Goal: Task Accomplishment & Management: Manage account settings

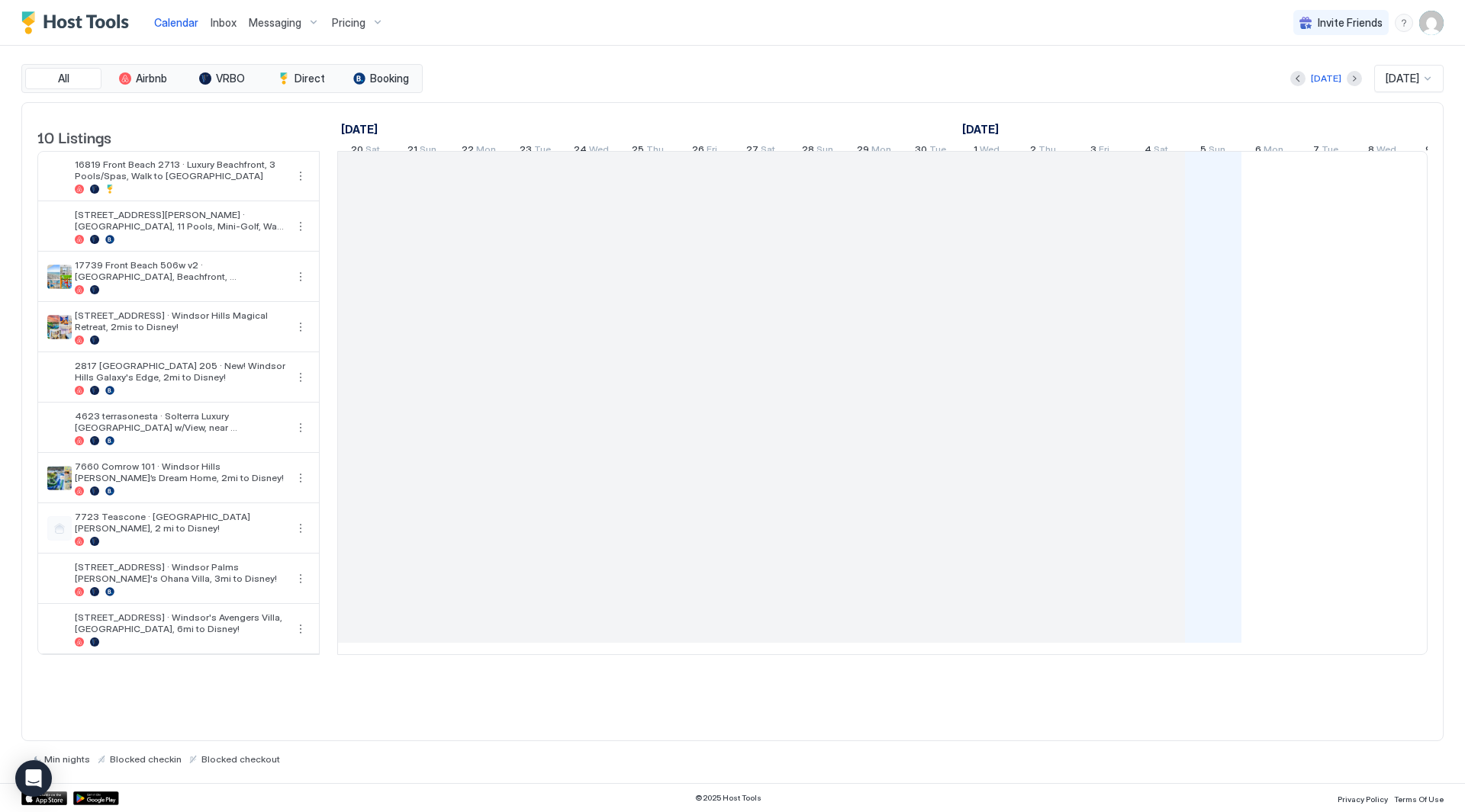
scroll to position [0, 848]
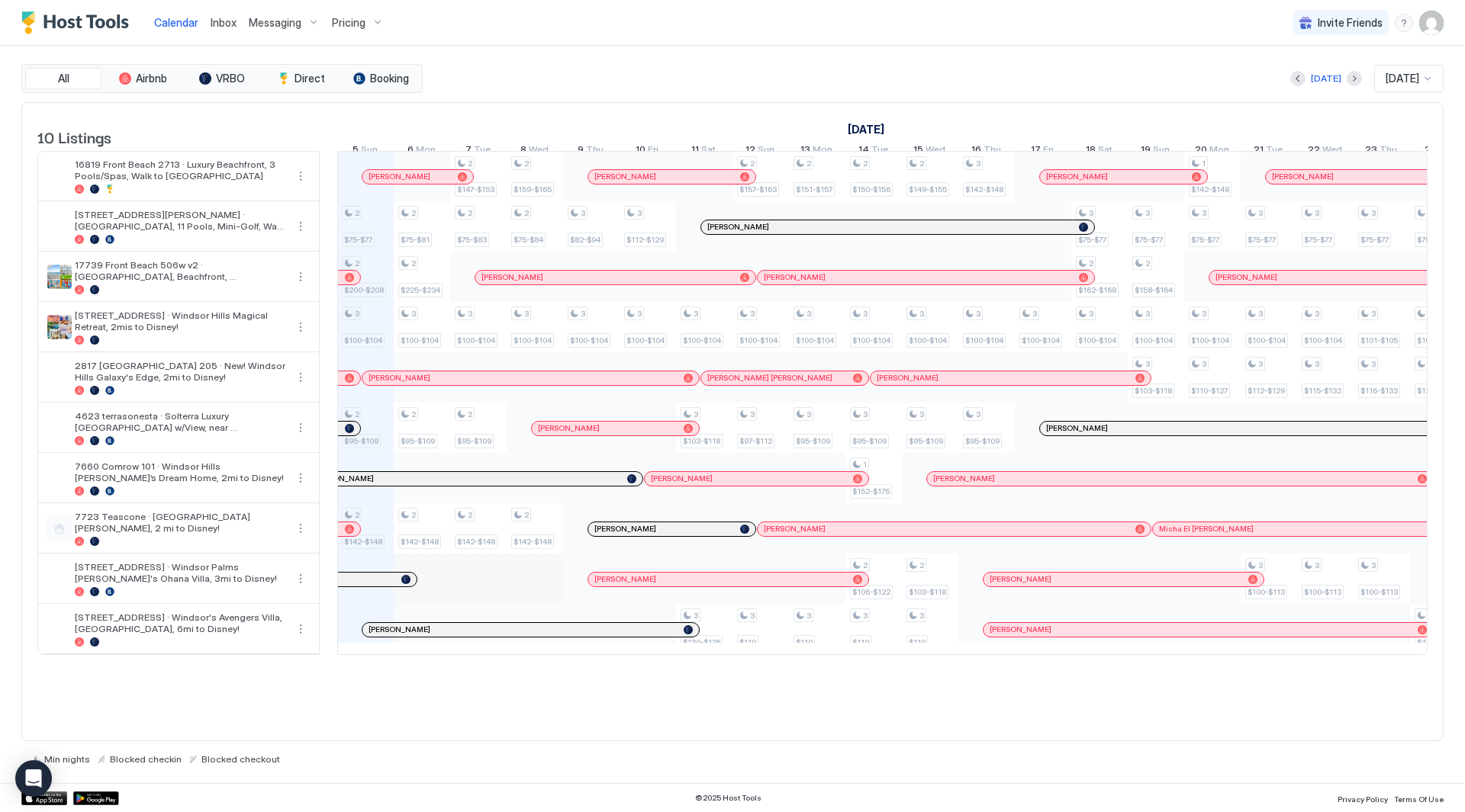
click at [1427, 25] on img "User profile" at bounding box center [1432, 23] width 25 height 25
click at [1315, 84] on div "Settings" at bounding box center [1346, 86] width 194 height 26
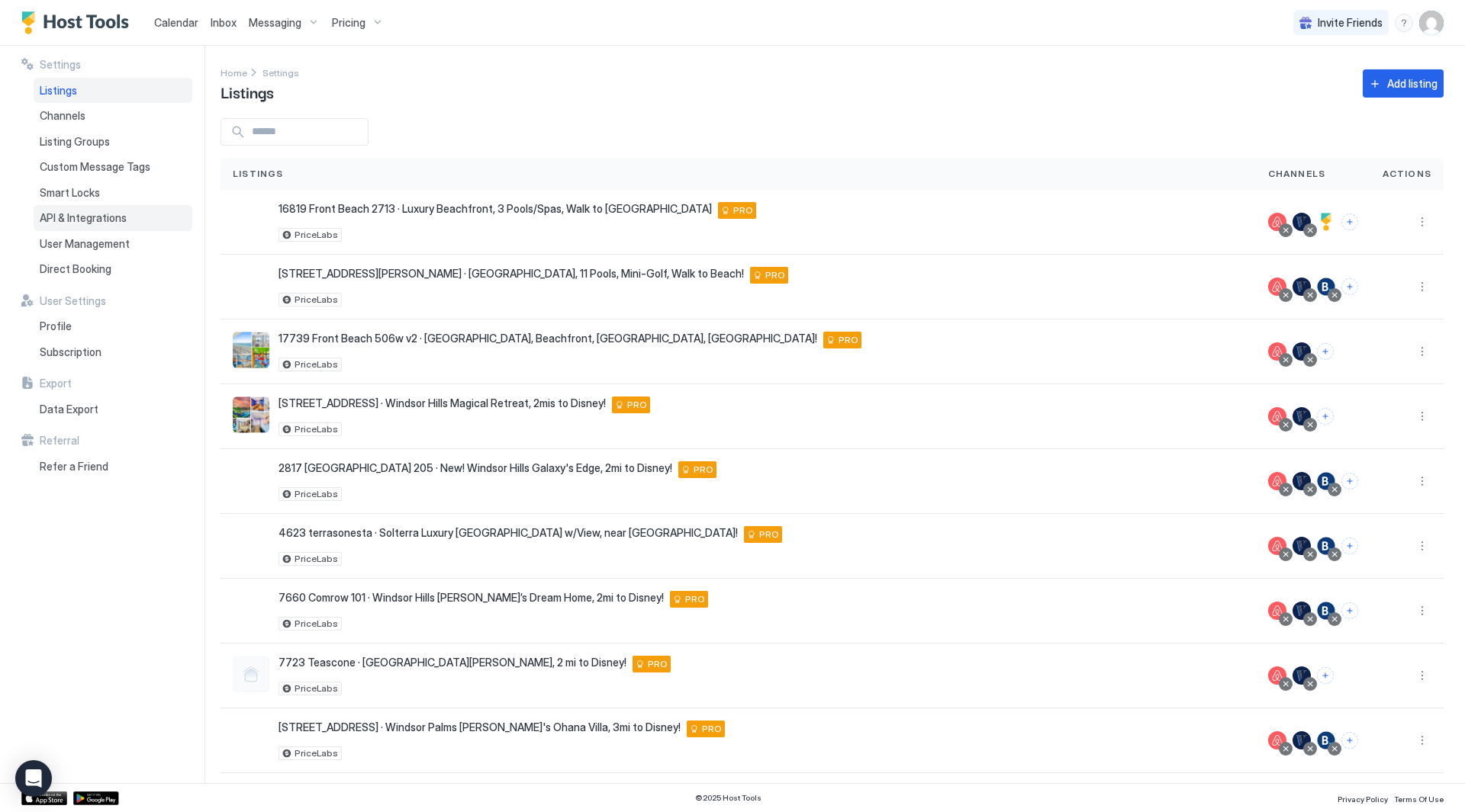
click at [106, 216] on span "API & Integrations" at bounding box center [83, 218] width 87 height 14
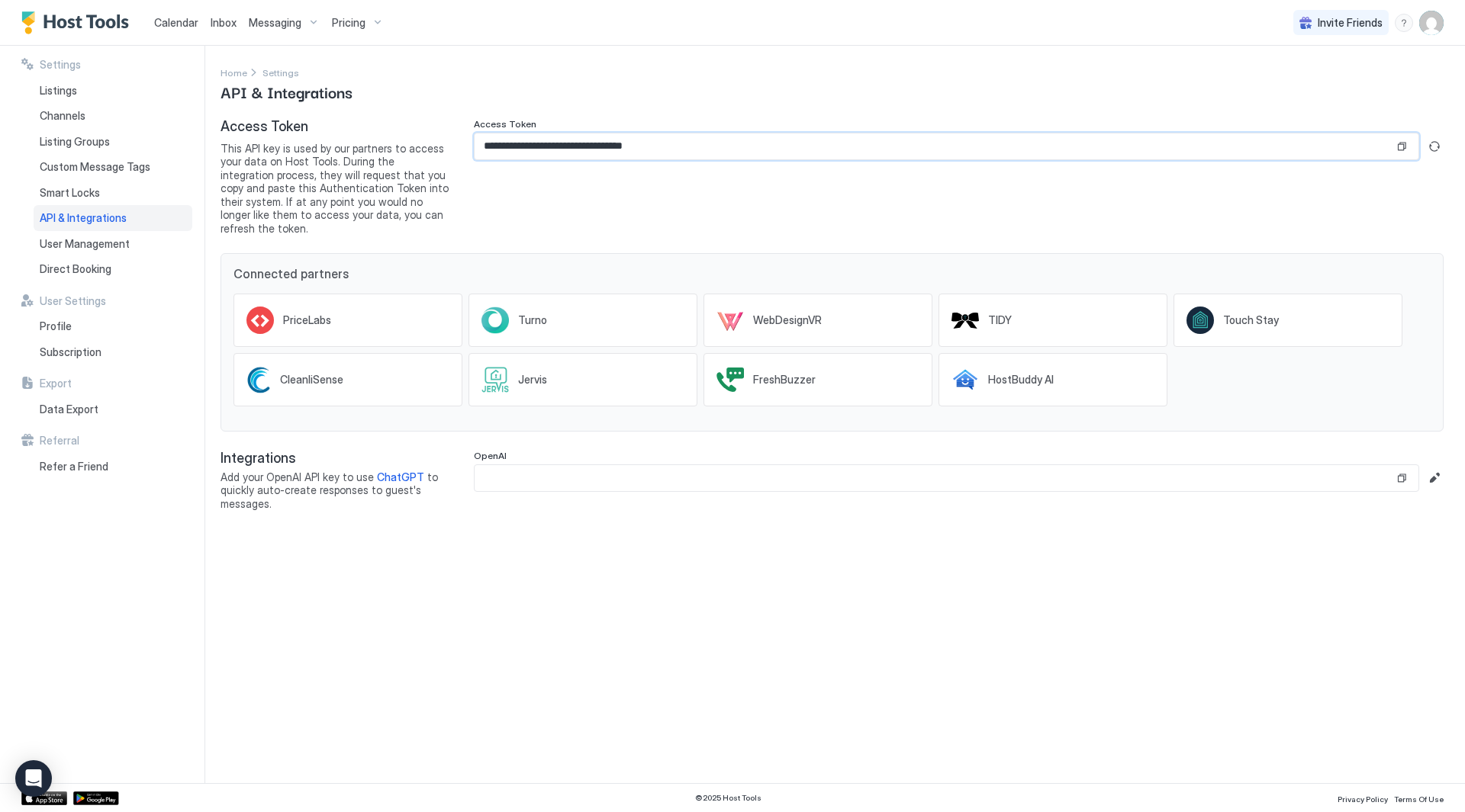
click at [494, 143] on input "**********" at bounding box center [935, 146] width 920 height 26
click at [720, 153] on input "**********" at bounding box center [935, 146] width 920 height 26
drag, startPoint x: 744, startPoint y: 147, endPoint x: 180, endPoint y: 116, distance: 564.9
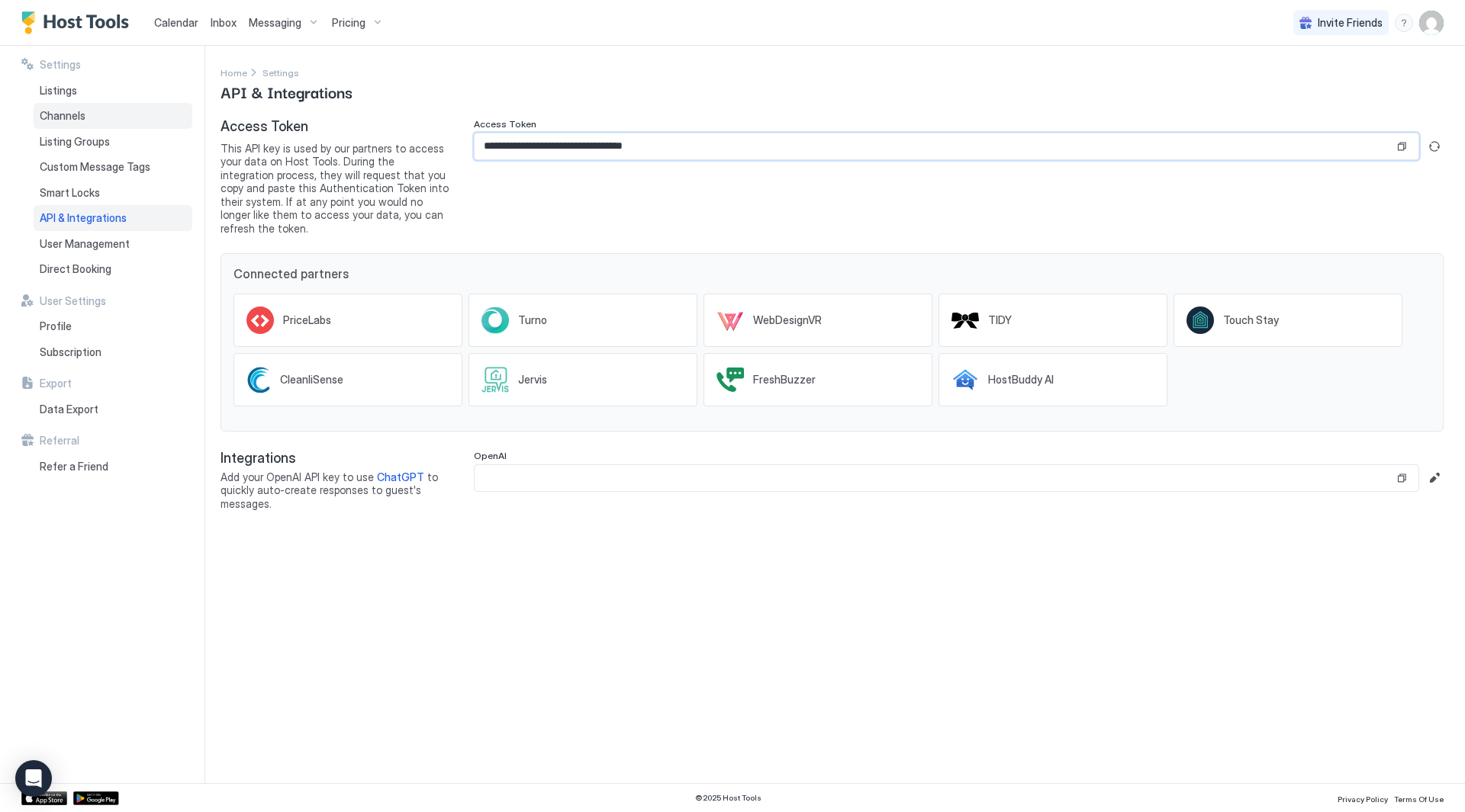
click at [145, 123] on div "**********" at bounding box center [732, 414] width 1465 height 738
click at [314, 204] on span "This API key is used by our partners to access your data on Host Tools. During …" at bounding box center [335, 189] width 229 height 93
click at [1421, 26] on img "User profile" at bounding box center [1432, 23] width 25 height 25
click at [1405, 22] on div at bounding box center [732, 406] width 1465 height 812
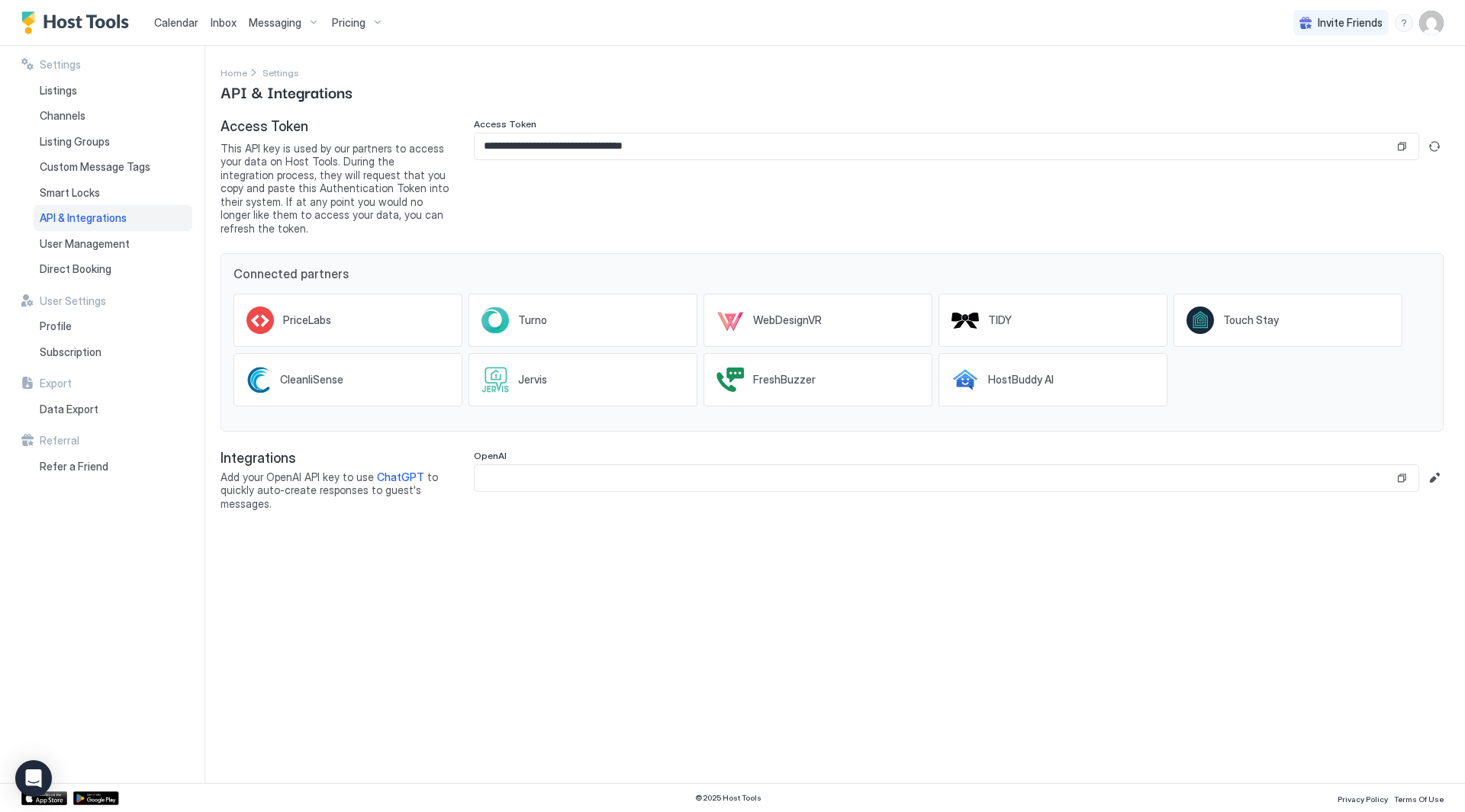
click at [1400, 26] on div "menu" at bounding box center [1404, 23] width 18 height 18
click at [1316, 102] on div "Chat with us" at bounding box center [1315, 98] width 194 height 26
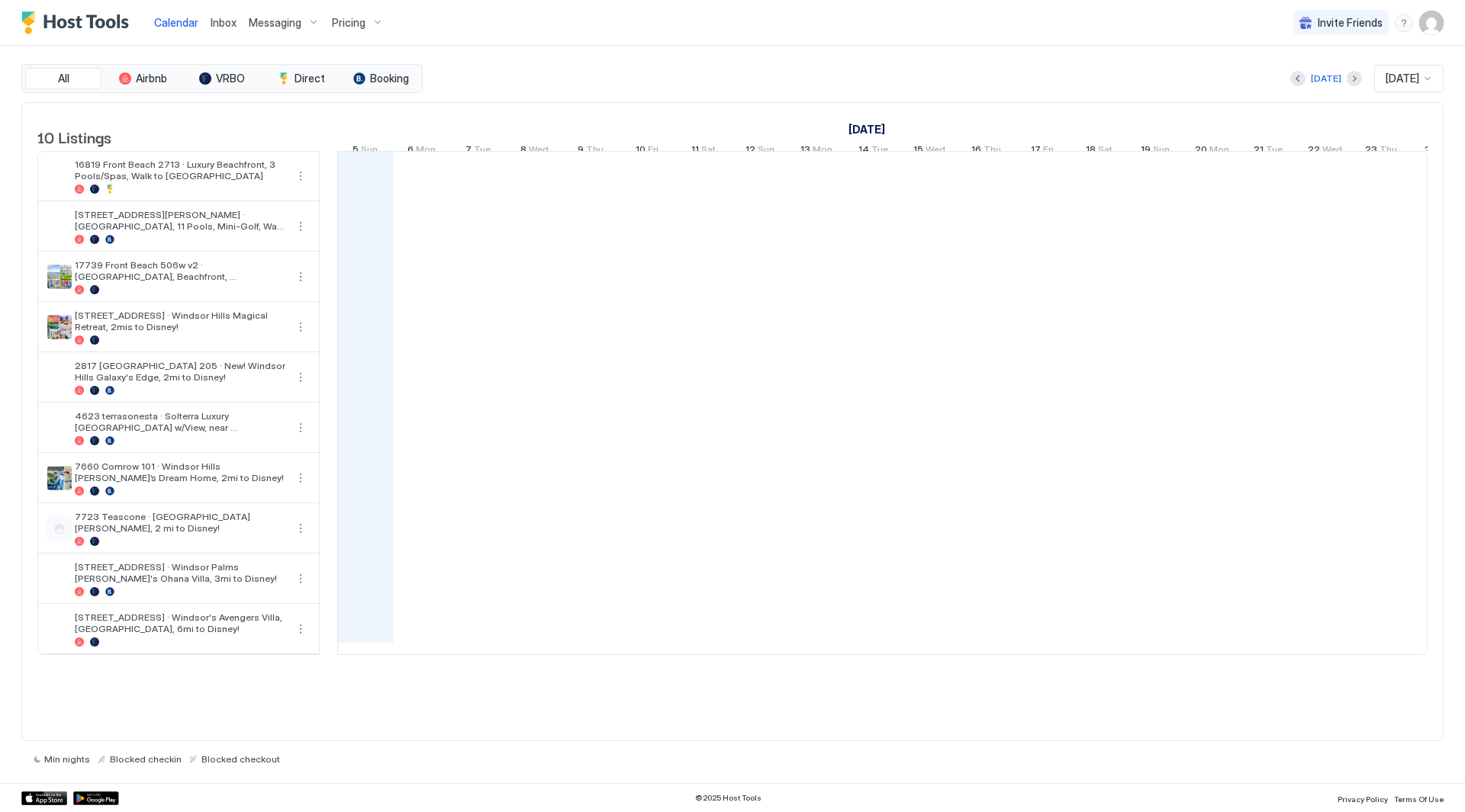
scroll to position [0, 848]
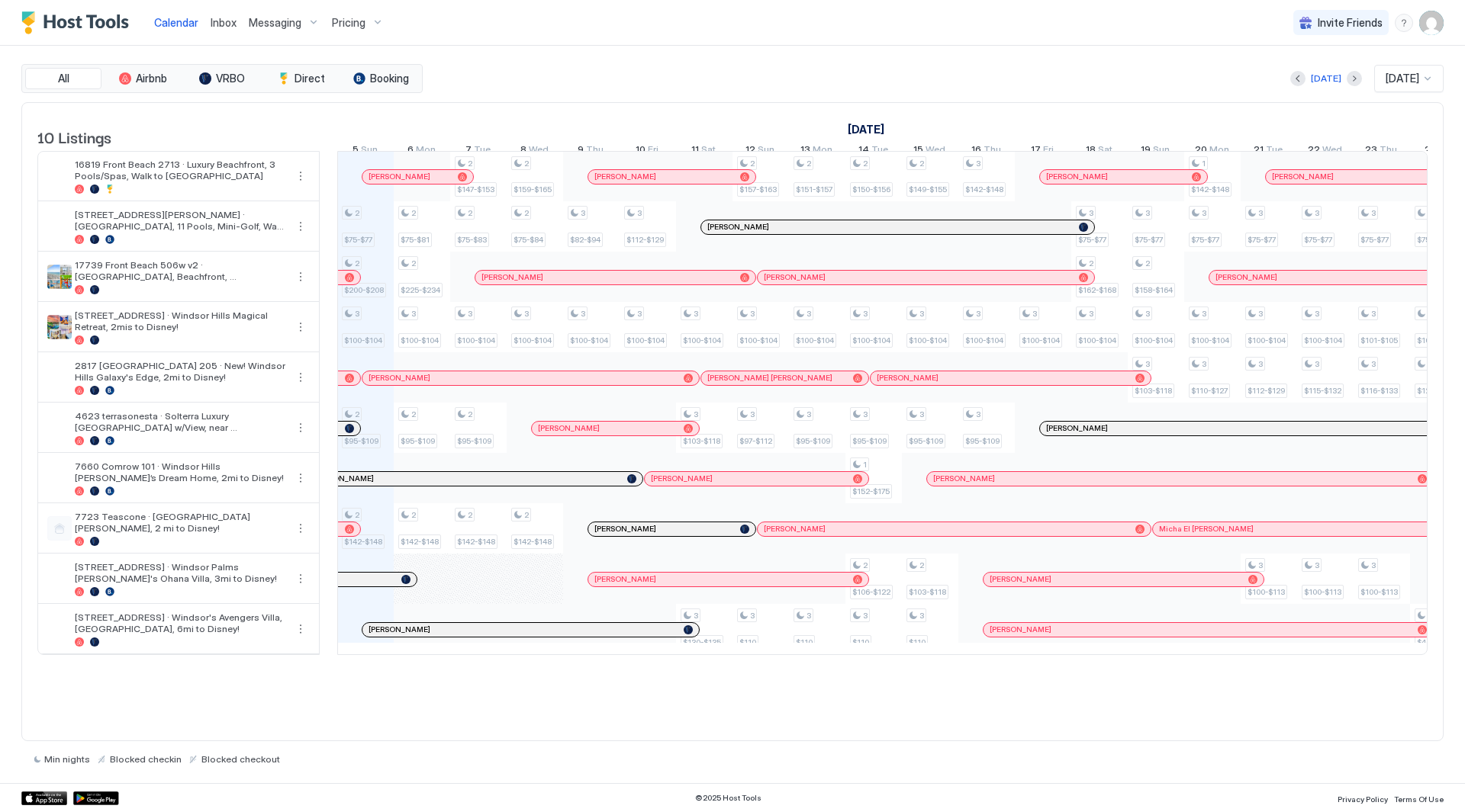
click at [342, 24] on span "Pricing" at bounding box center [348, 22] width 34 height 14
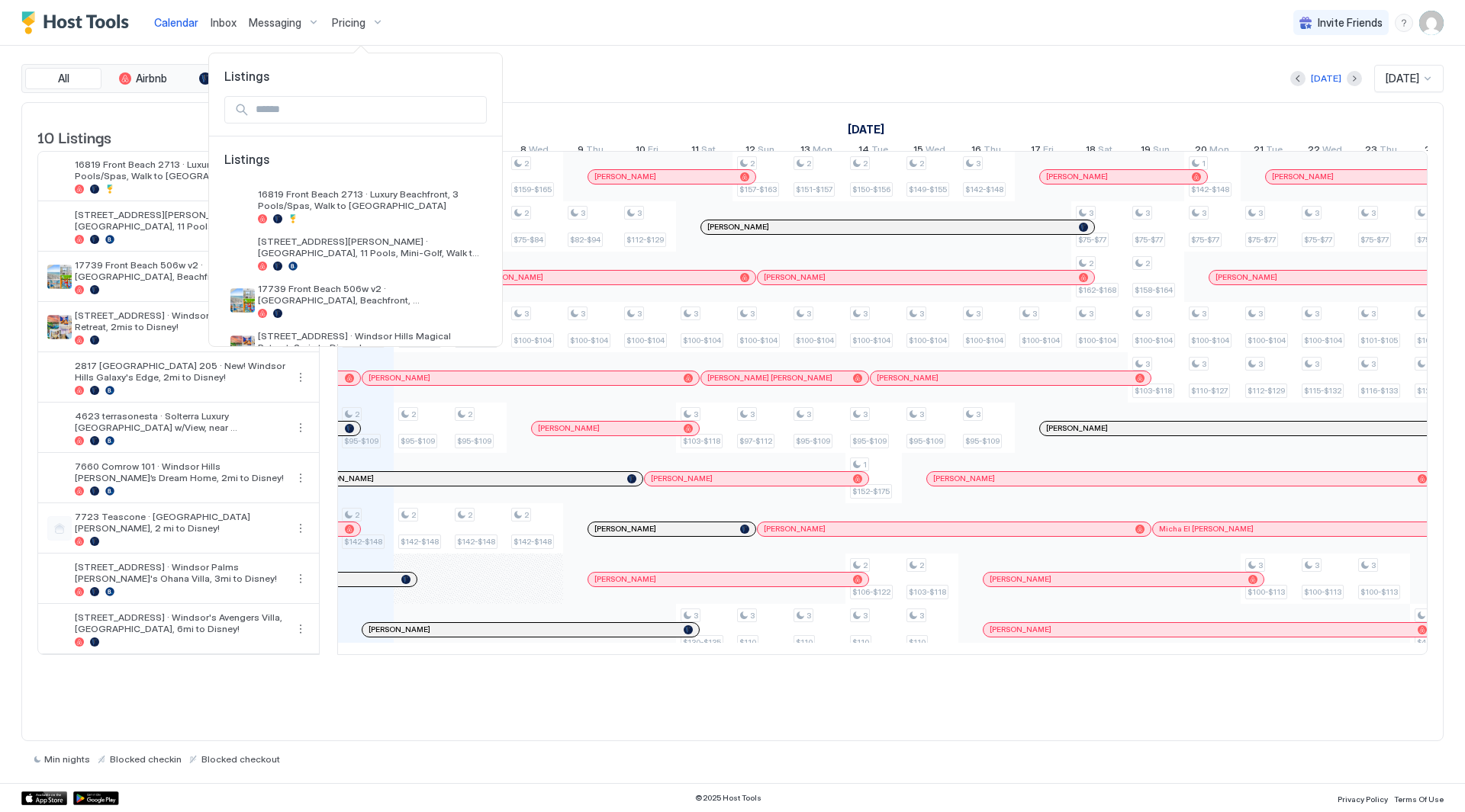
click at [644, 43] on div at bounding box center [732, 406] width 1465 height 812
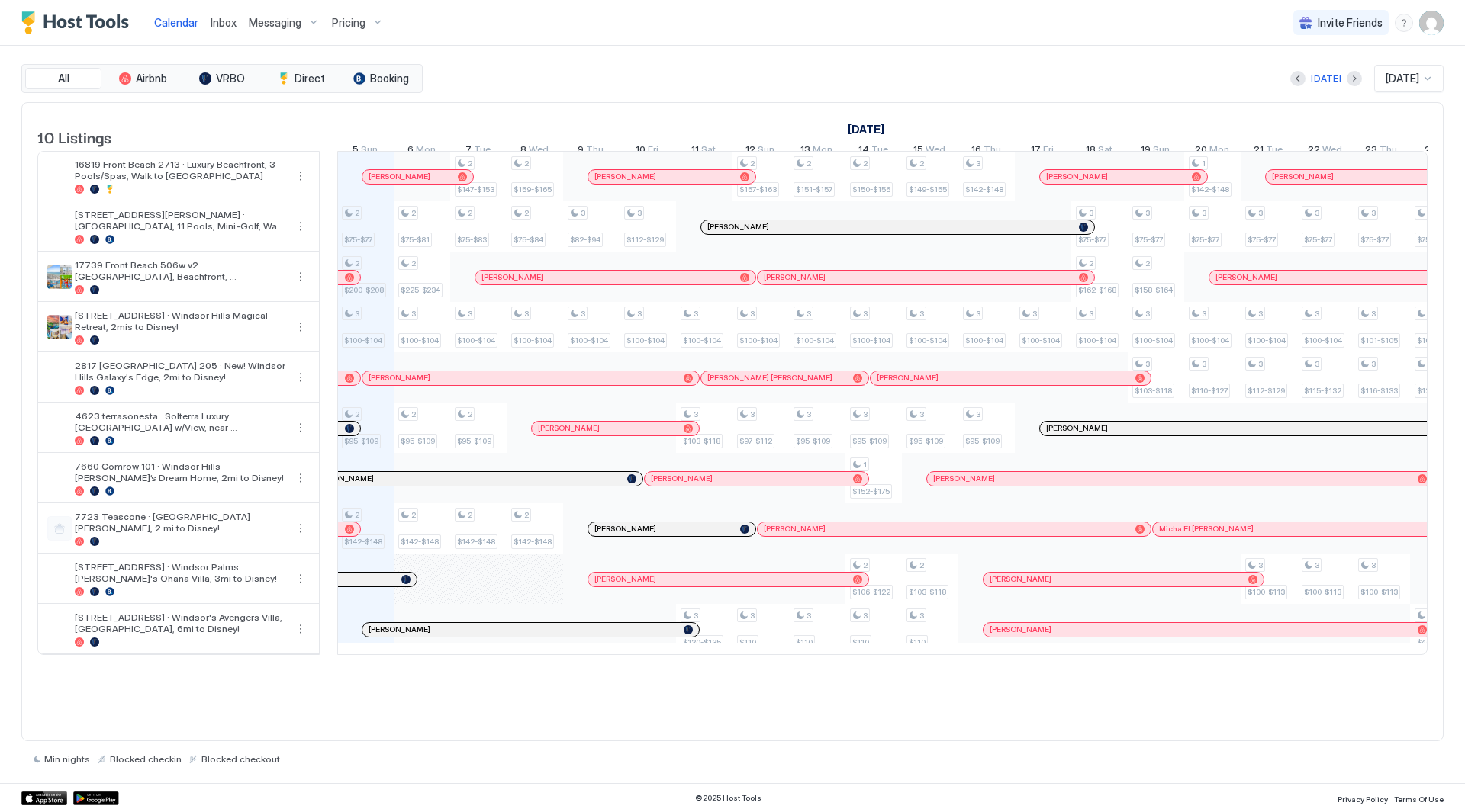
click at [365, 30] on div "Pricing" at bounding box center [357, 22] width 64 height 26
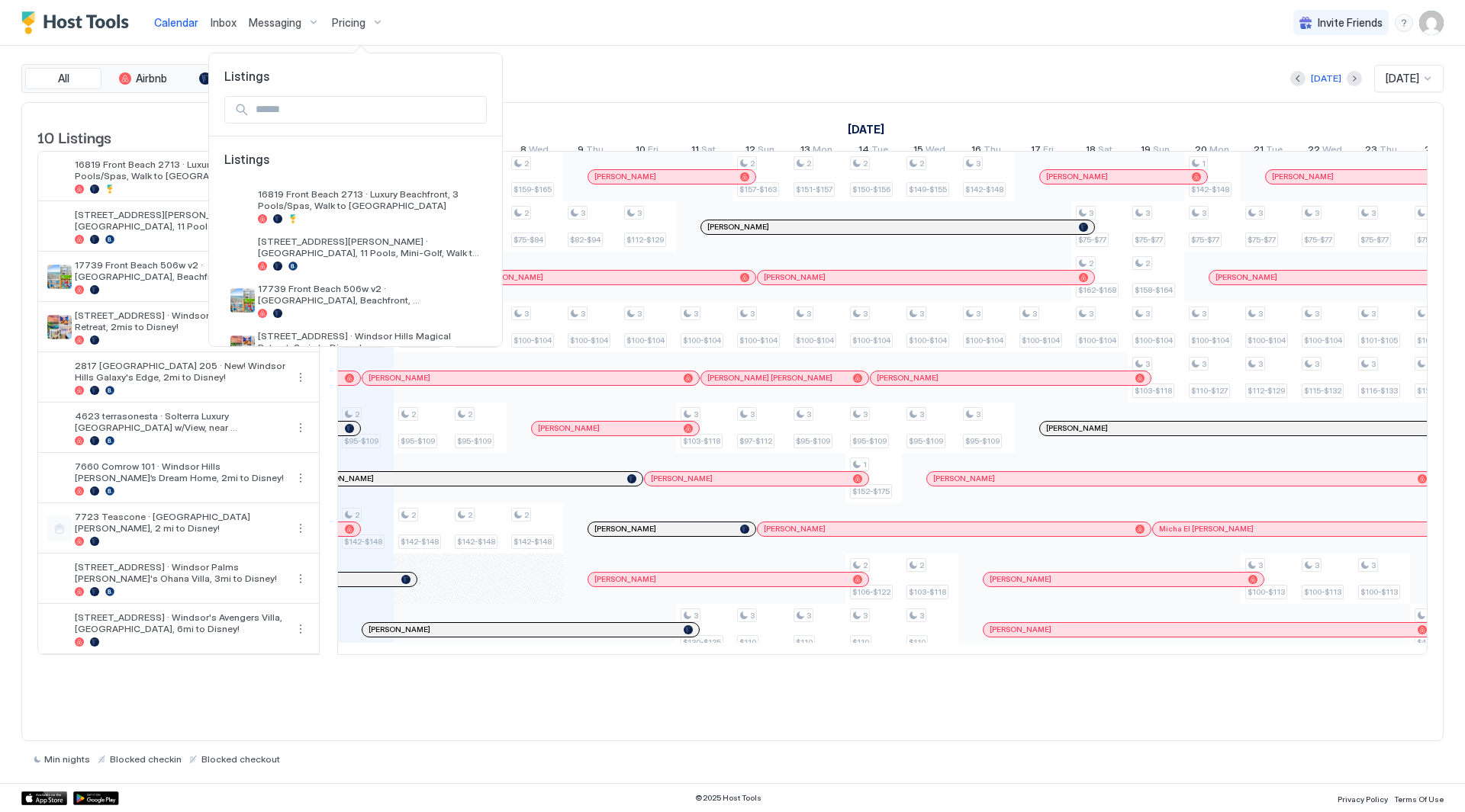
click at [367, 26] on div at bounding box center [732, 406] width 1465 height 812
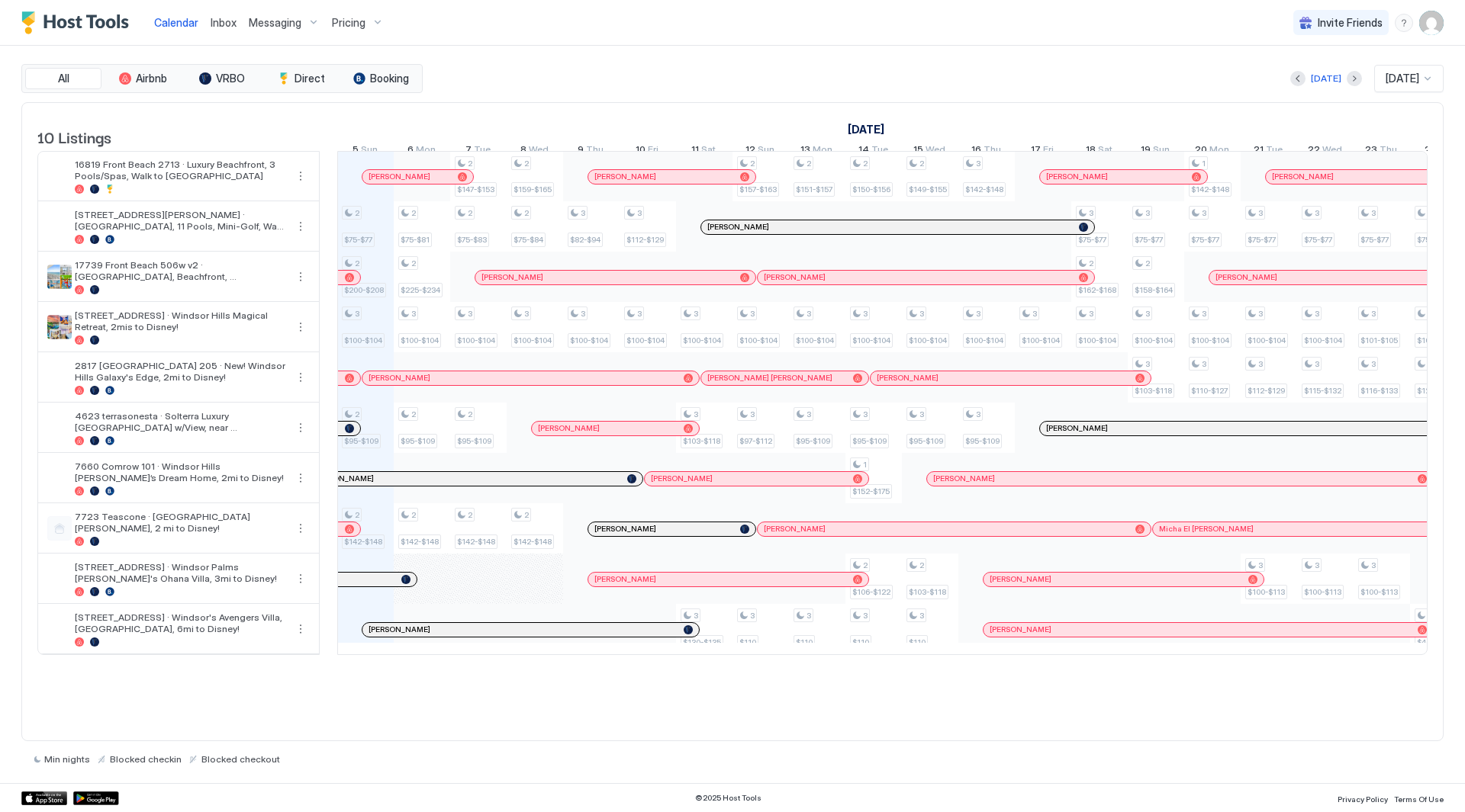
click at [1440, 19] on img "User profile" at bounding box center [1432, 23] width 25 height 25
click at [1401, 74] on div "Settings" at bounding box center [1346, 86] width 194 height 26
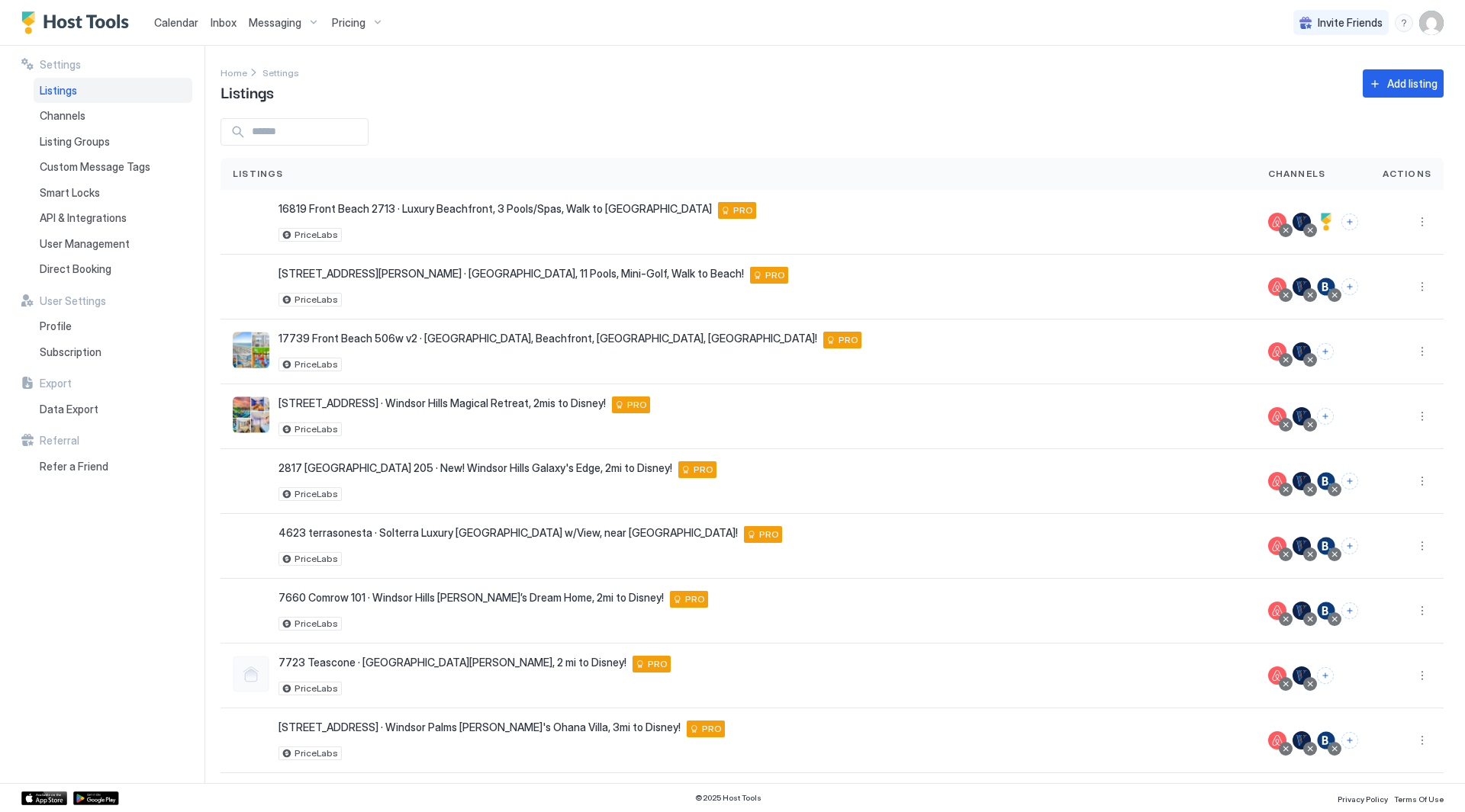
click at [361, 24] on span "Pricing" at bounding box center [348, 22] width 34 height 14
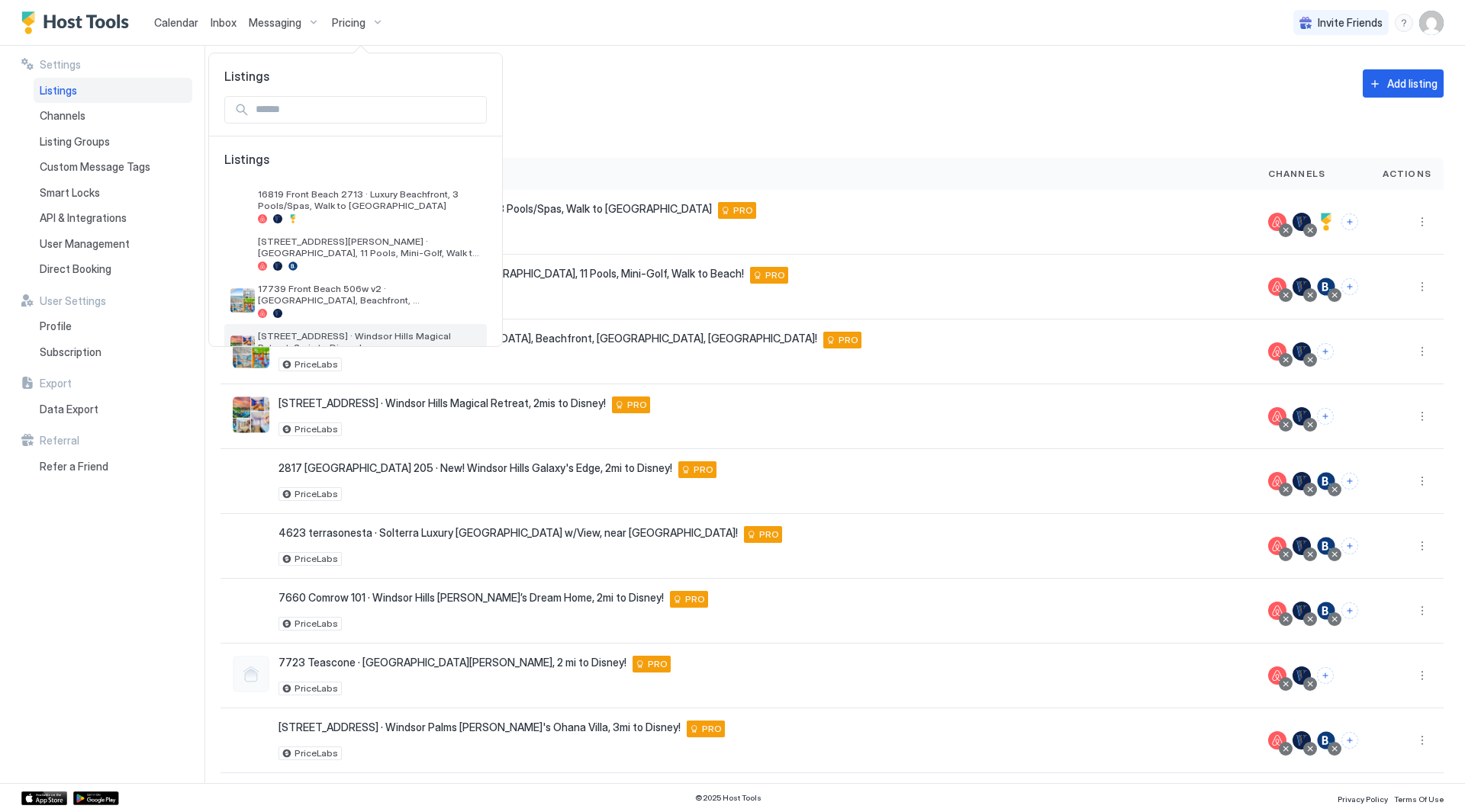
click at [388, 335] on span "[STREET_ADDRESS] · Windsor Hills Magical Retreat, 2mis to Disney!" at bounding box center [369, 342] width 223 height 23
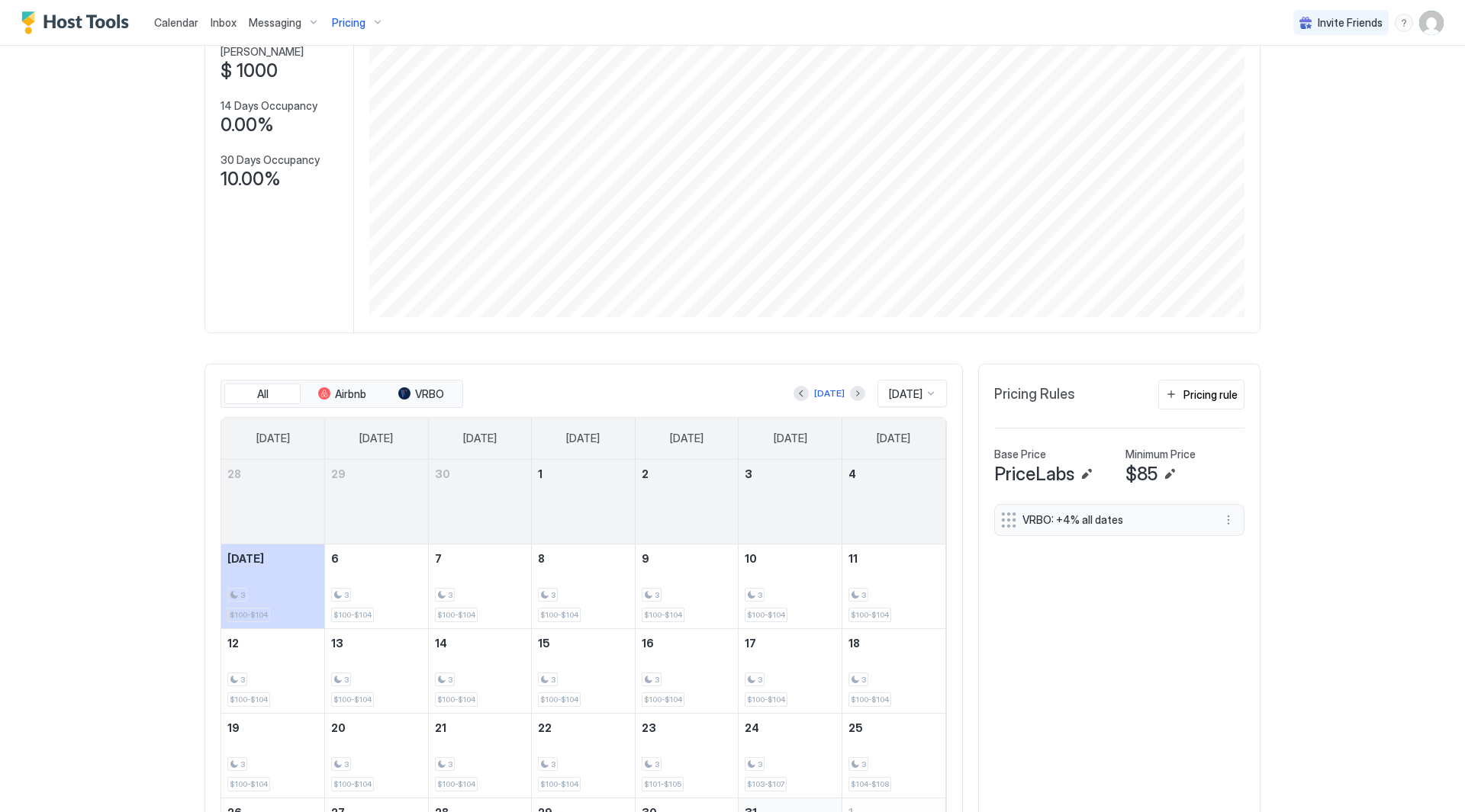
scroll to position [279, 0]
